Goal: Find specific page/section: Find specific page/section

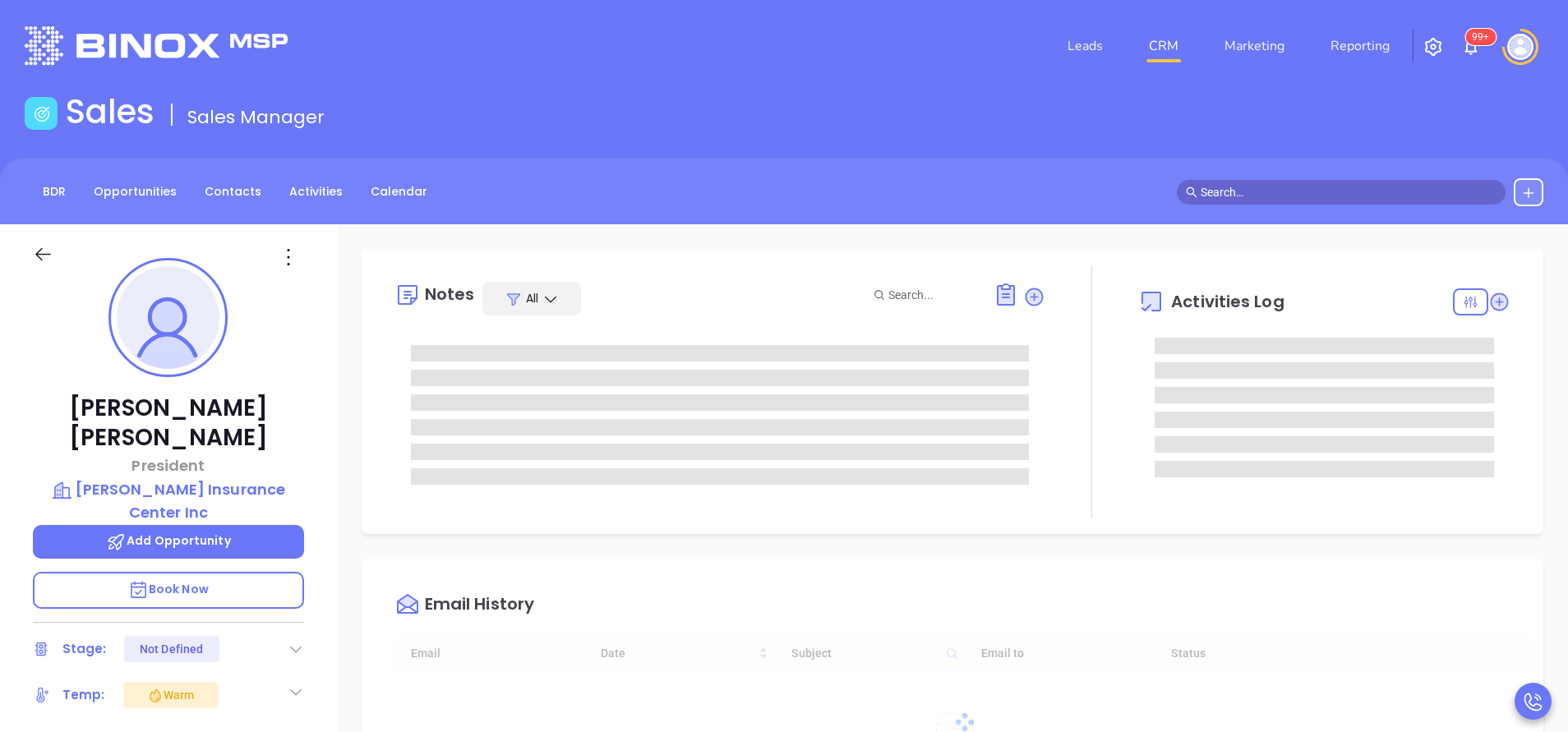
type input "[DATE]"
type input "[PERSON_NAME]"
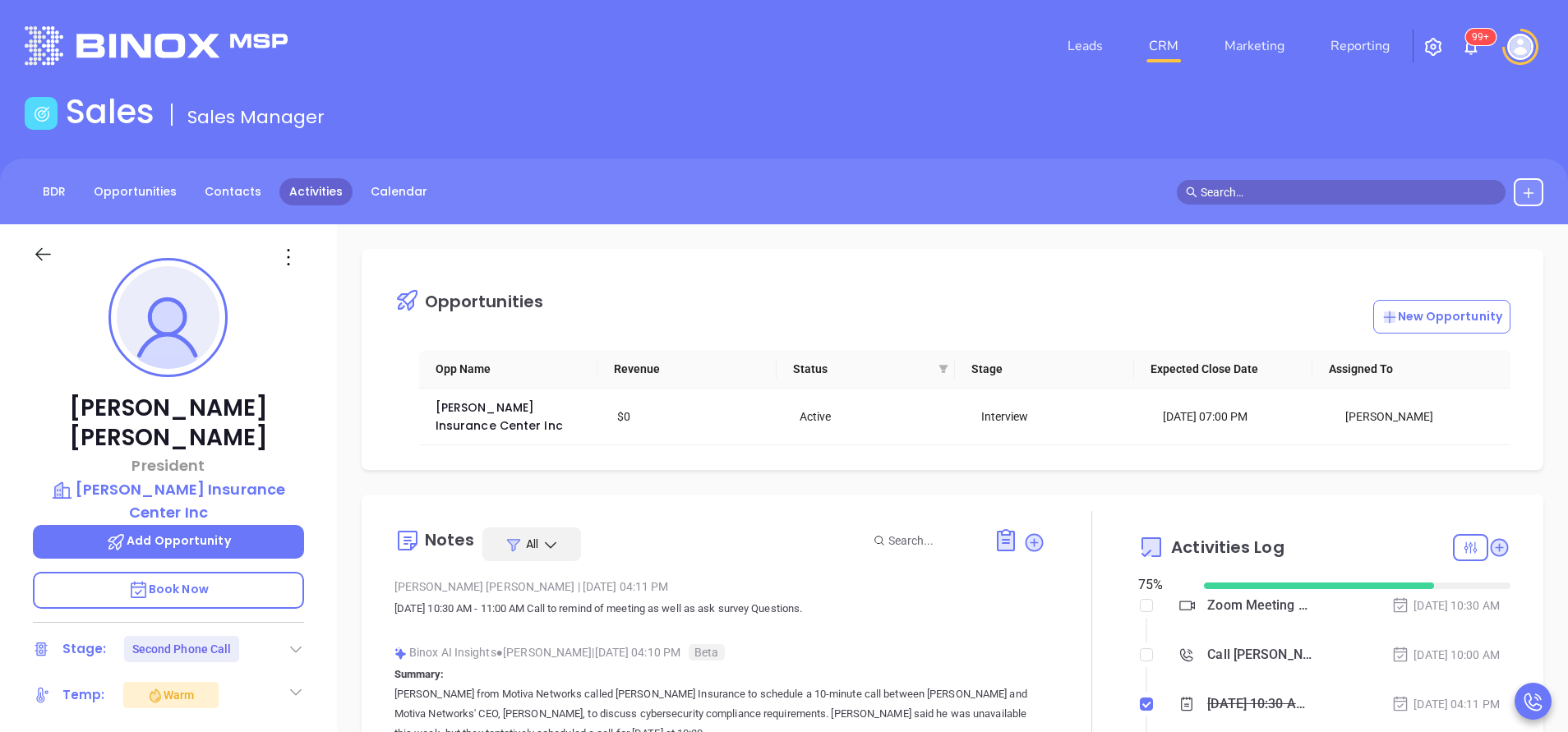
click at [324, 188] on link "Activities" at bounding box center [315, 192] width 73 height 27
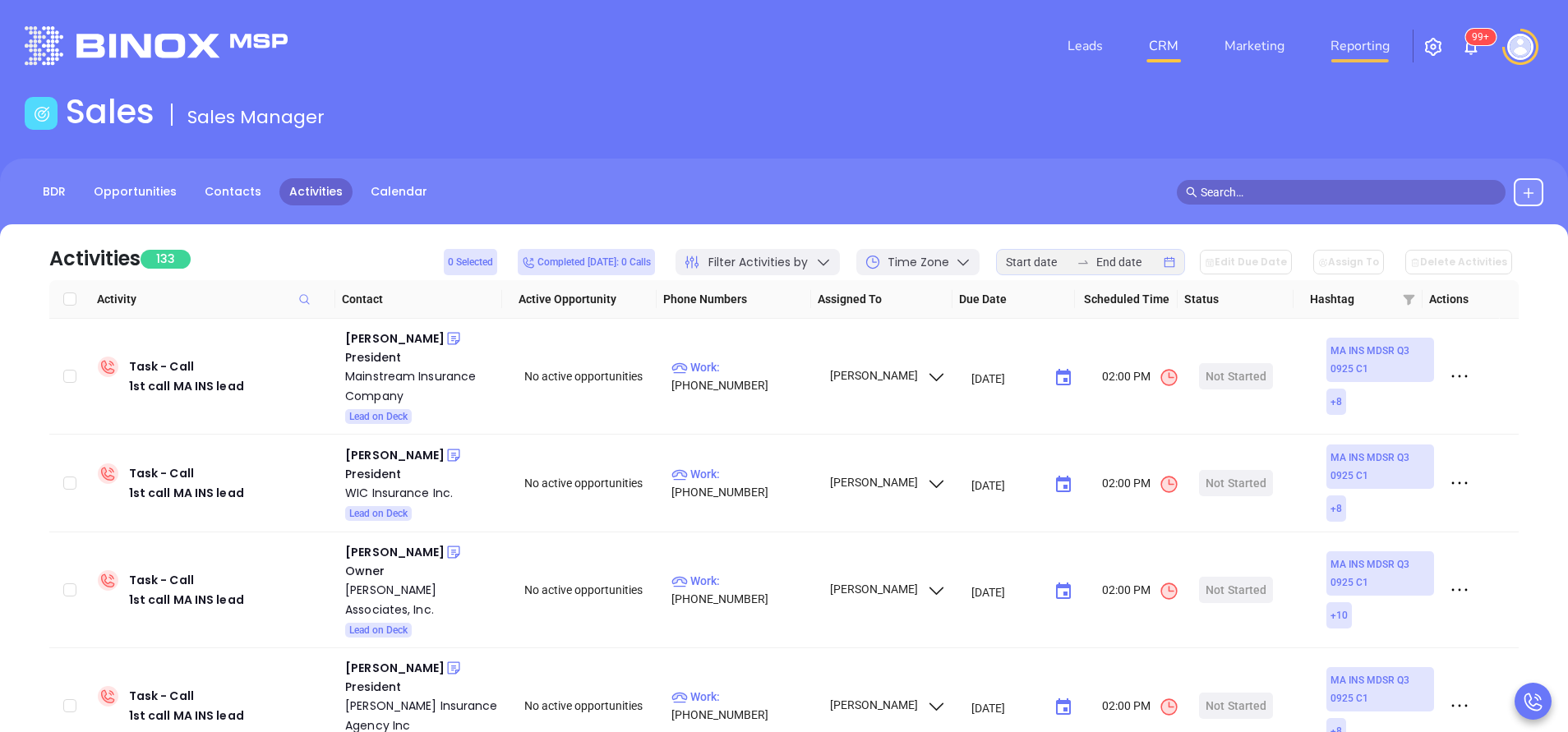
click at [1374, 46] on link "Reporting" at bounding box center [1360, 46] width 73 height 33
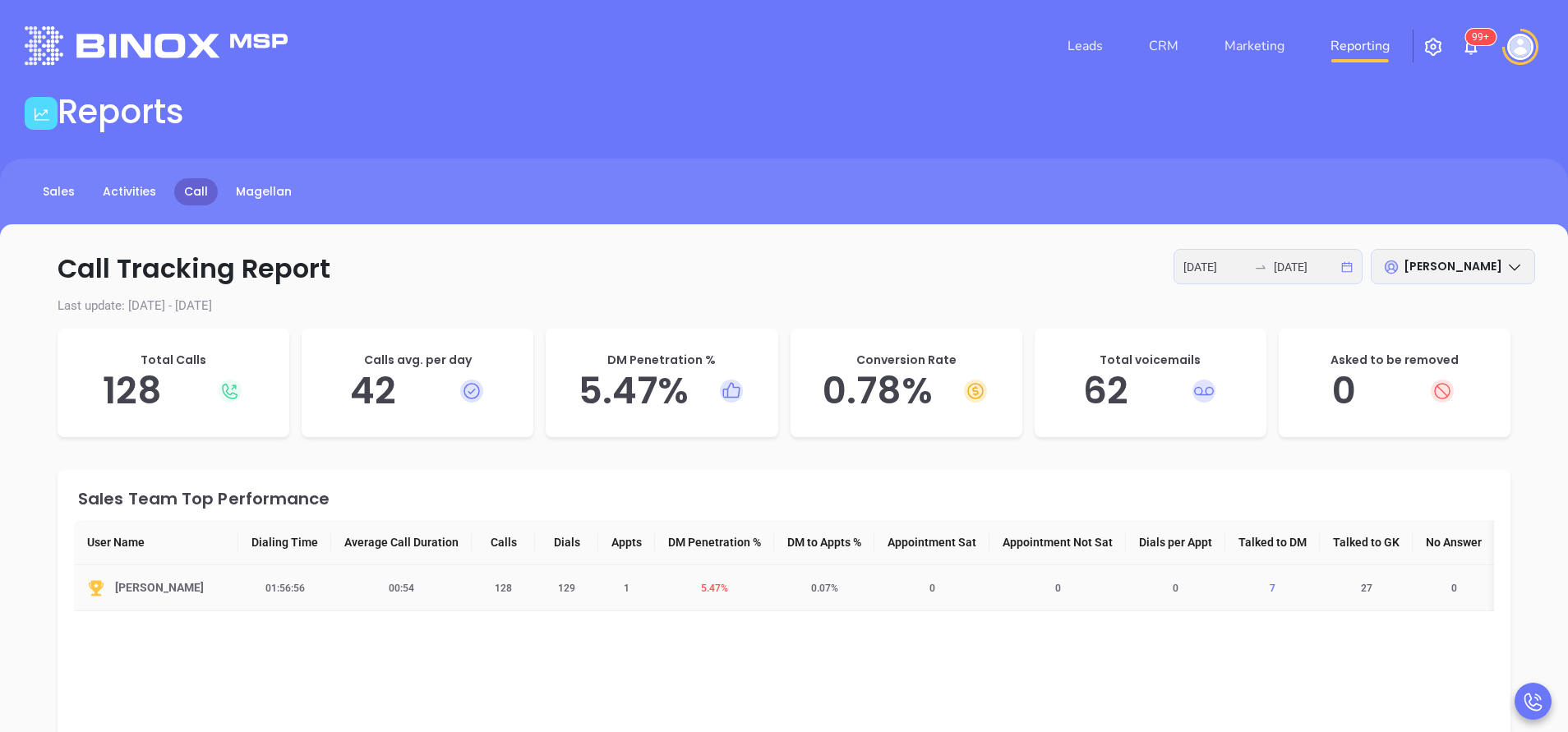
click at [1276, 589] on span "7" at bounding box center [1272, 588] width 25 height 11
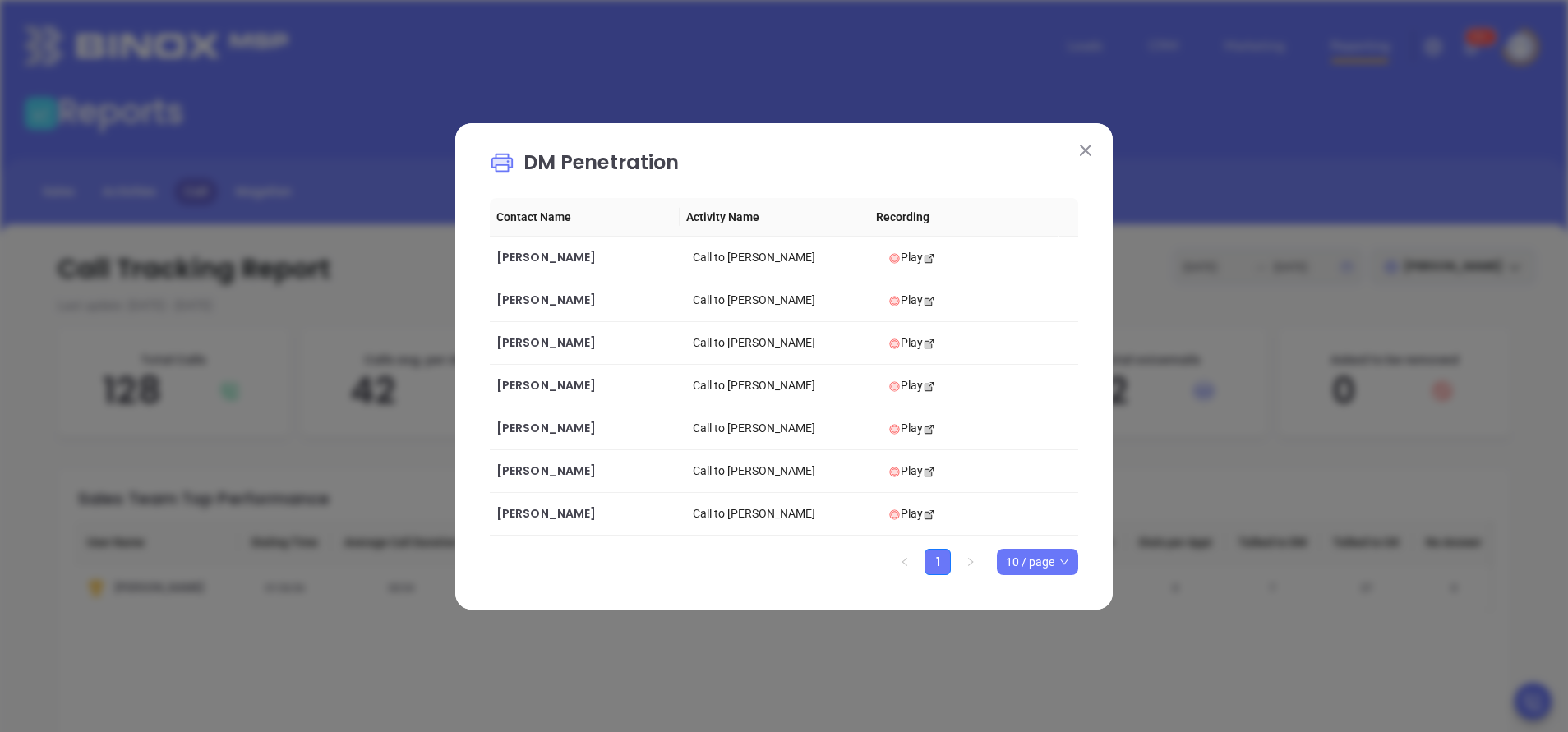
click at [1080, 152] on img at bounding box center [1085, 150] width 11 height 11
